Goal: Task Accomplishment & Management: Manage account settings

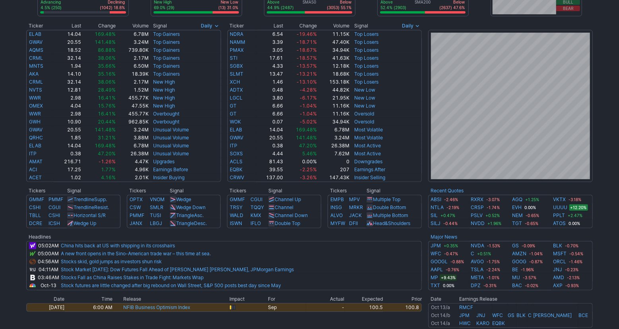
scroll to position [6, 0]
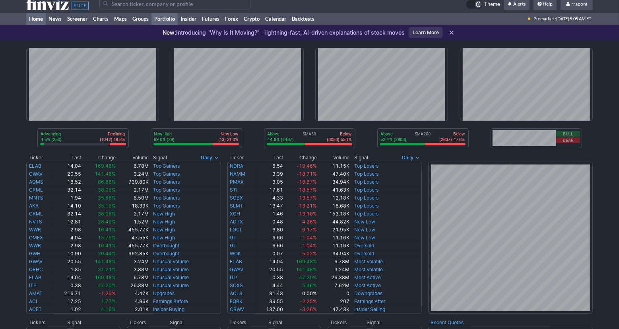
click at [174, 20] on link "Portfolio" at bounding box center [165, 19] width 26 height 12
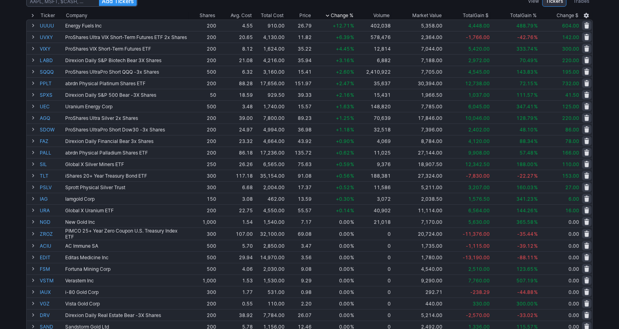
scroll to position [66, 0]
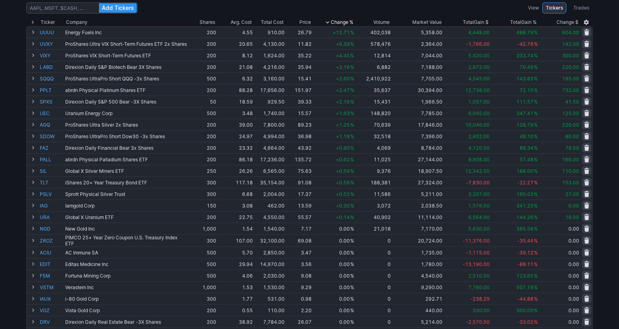
click at [607, 133] on div "Add Tickers View Tickers Trades Ticker Company Shares Avg. Cost Total Cost Pric…" at bounding box center [309, 250] width 619 height 502
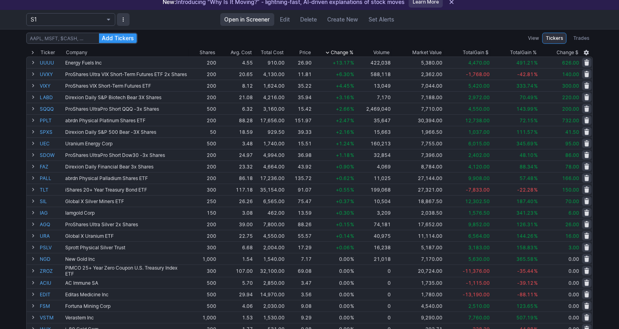
scroll to position [37, 0]
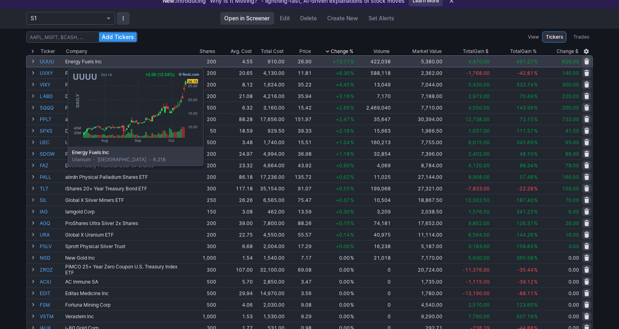
click at [48, 64] on link "UUUU" at bounding box center [52, 61] width 24 height 11
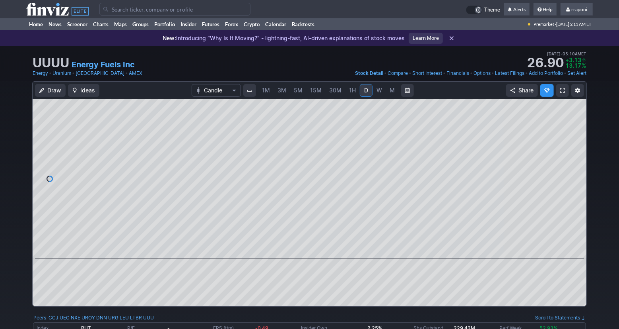
click at [381, 93] on link "W" at bounding box center [379, 90] width 13 height 13
click at [387, 92] on link "M" at bounding box center [392, 90] width 13 height 13
click at [173, 21] on link "Portfolio" at bounding box center [165, 24] width 26 height 12
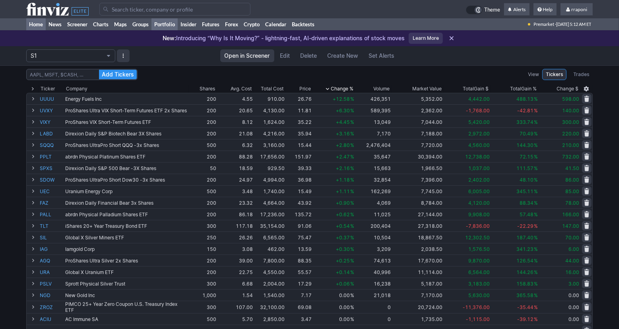
click at [43, 24] on link "Home" at bounding box center [35, 24] width 19 height 12
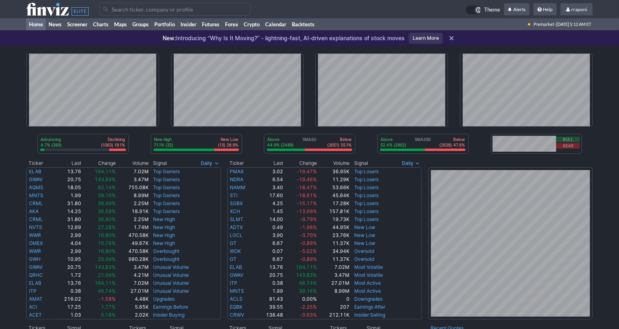
scroll to position [154, 0]
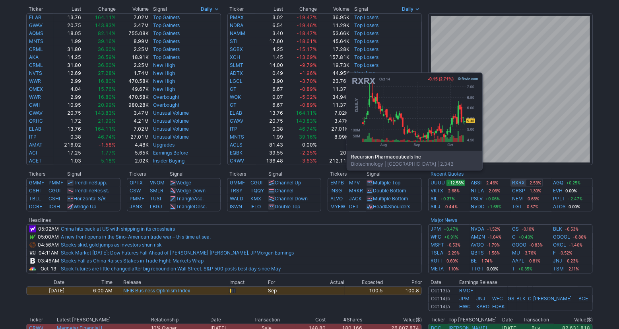
click at [518, 181] on link "RXRX" at bounding box center [518, 183] width 13 height 8
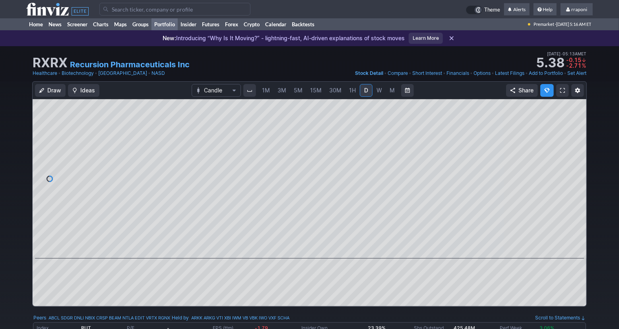
click at [173, 25] on link "Portfolio" at bounding box center [165, 24] width 26 height 12
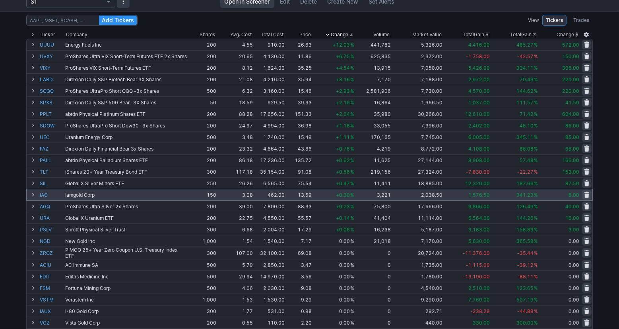
scroll to position [54, 0]
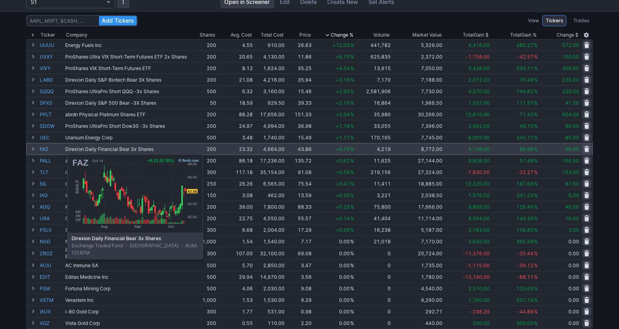
click at [47, 150] on link "FAZ" at bounding box center [52, 148] width 24 height 11
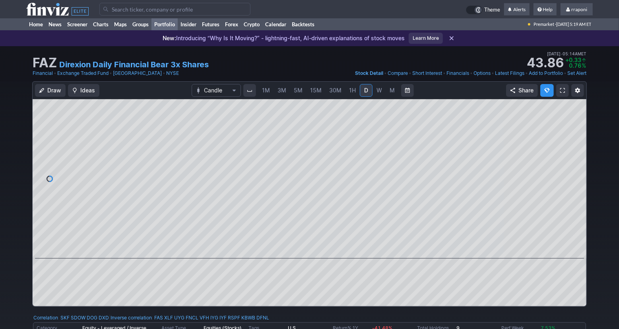
click at [170, 27] on link "Portfolio" at bounding box center [165, 24] width 26 height 12
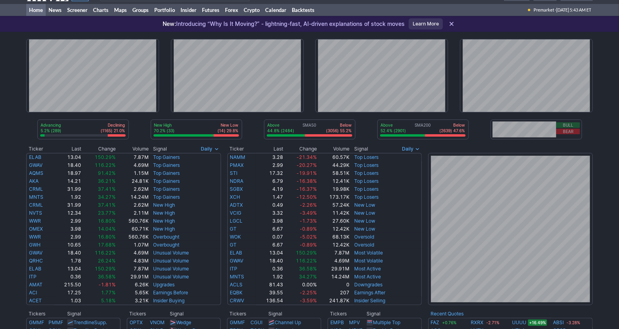
scroll to position [15, 0]
click at [168, 10] on link "Portfolio" at bounding box center [165, 10] width 26 height 12
